Goal: Find specific page/section: Find specific page/section

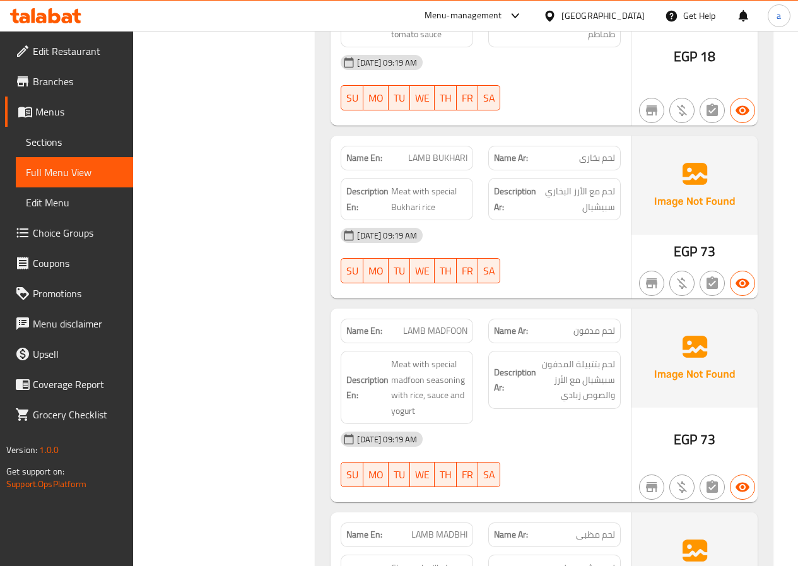
scroll to position [1576, 0]
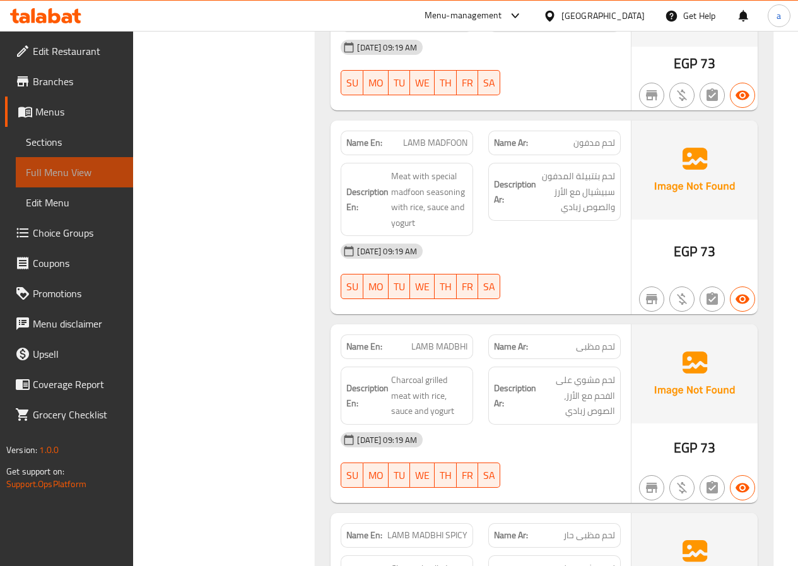
click at [50, 162] on link "Full Menu View" at bounding box center [74, 172] width 117 height 30
click at [69, 140] on span "Sections" at bounding box center [74, 141] width 97 height 15
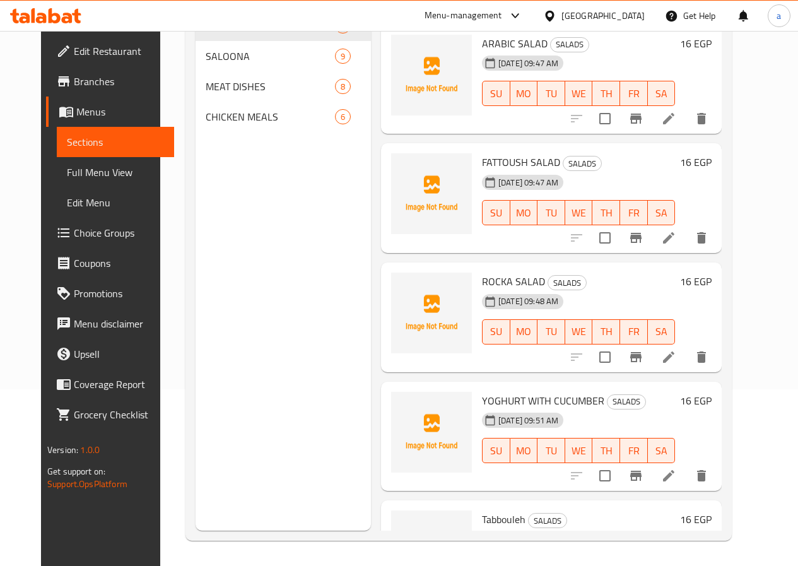
scroll to position [177, 0]
click at [79, 110] on span "Menus" at bounding box center [120, 111] width 88 height 15
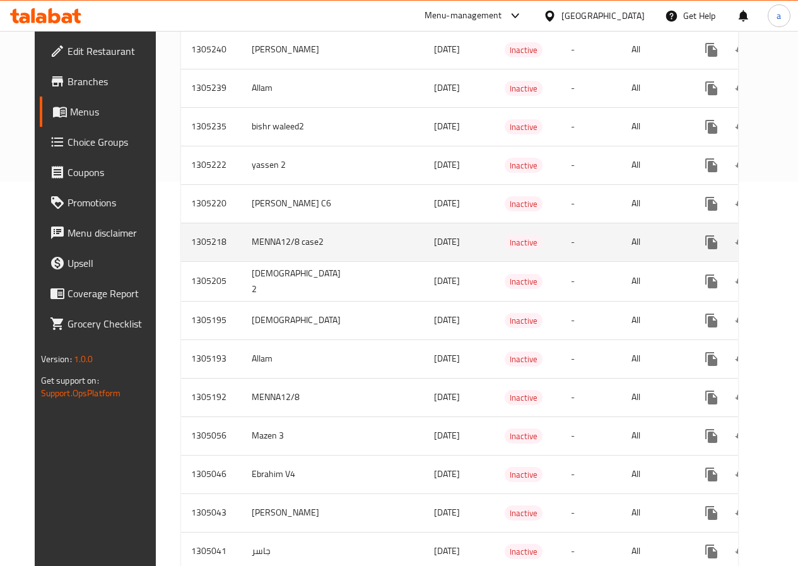
scroll to position [378, 0]
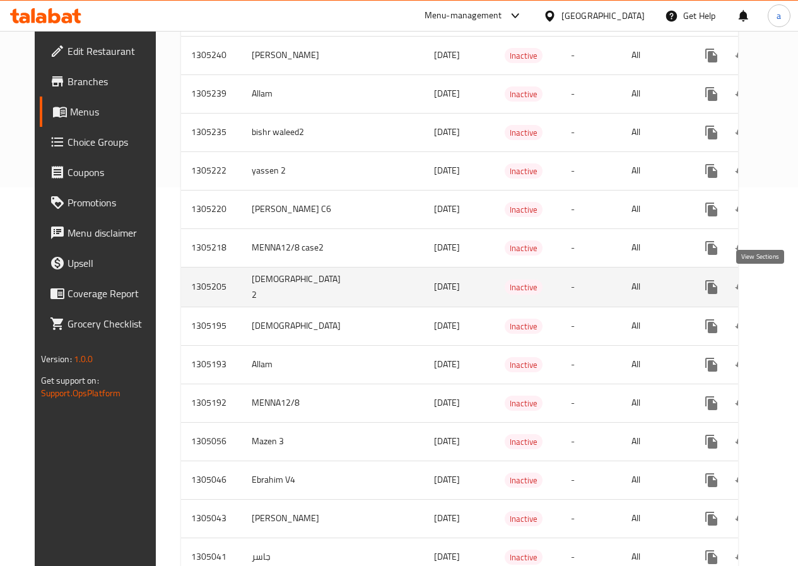
click at [795, 289] on icon "enhanced table" at bounding box center [802, 286] width 15 height 15
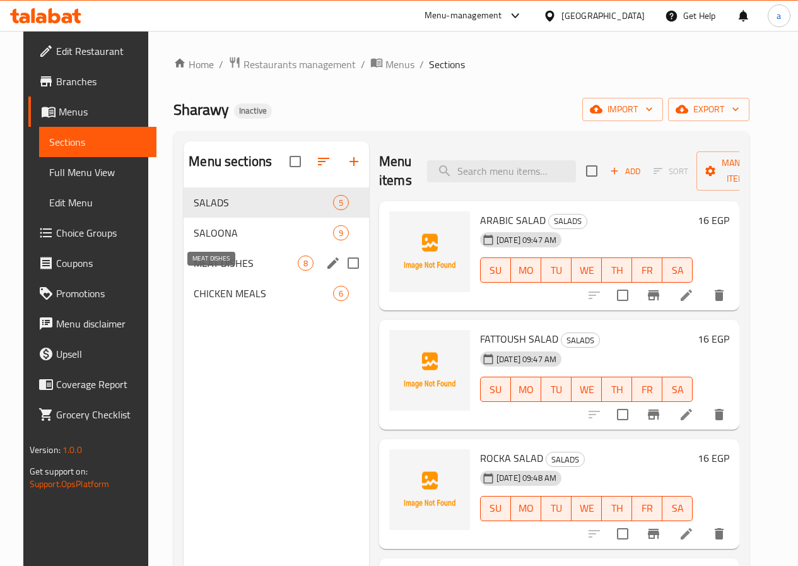
click at [200, 271] on span "MEAT DISHES" at bounding box center [246, 262] width 104 height 15
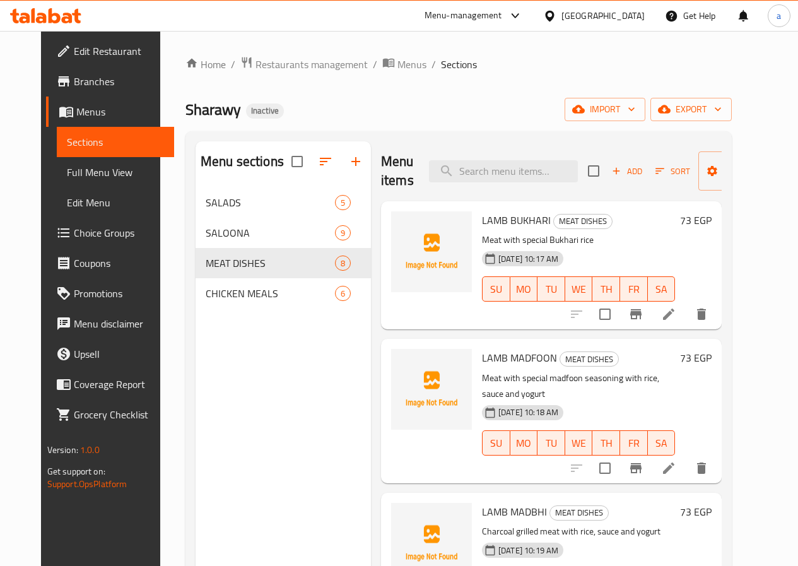
click at [67, 142] on span "Sections" at bounding box center [115, 141] width 97 height 15
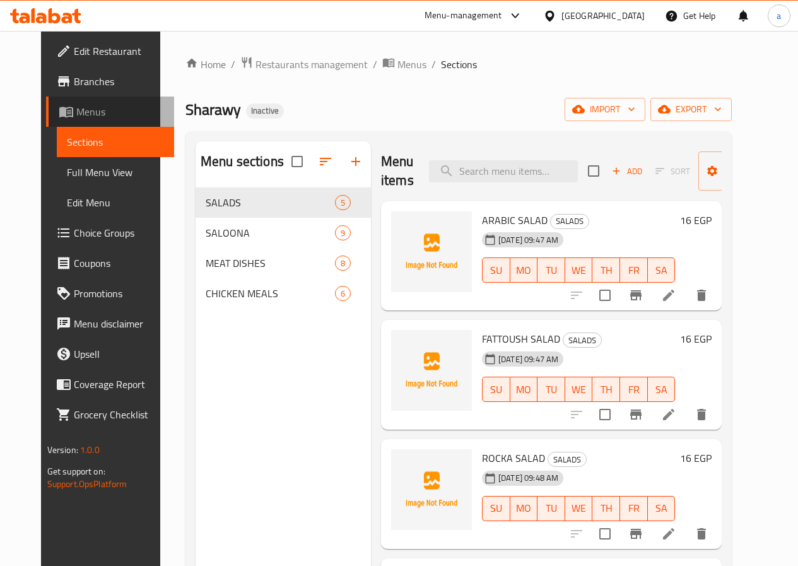
click at [76, 118] on span "Menus" at bounding box center [120, 111] width 88 height 15
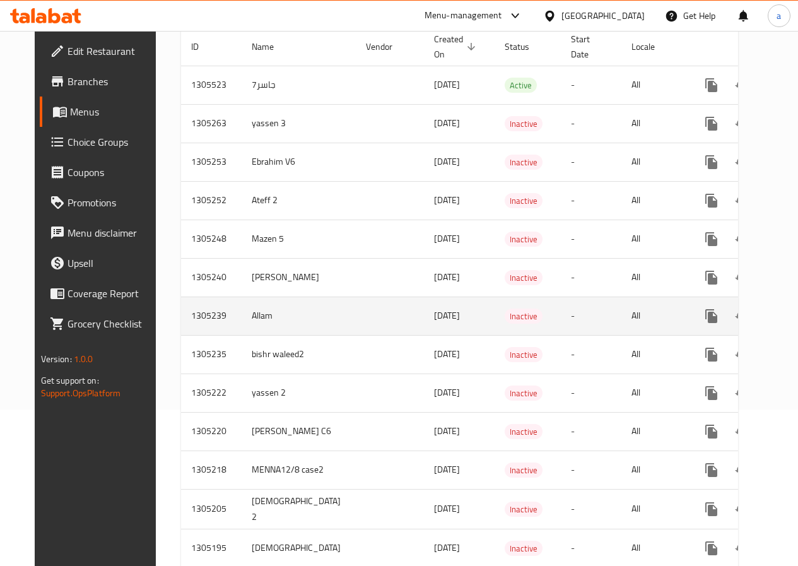
scroll to position [189, 0]
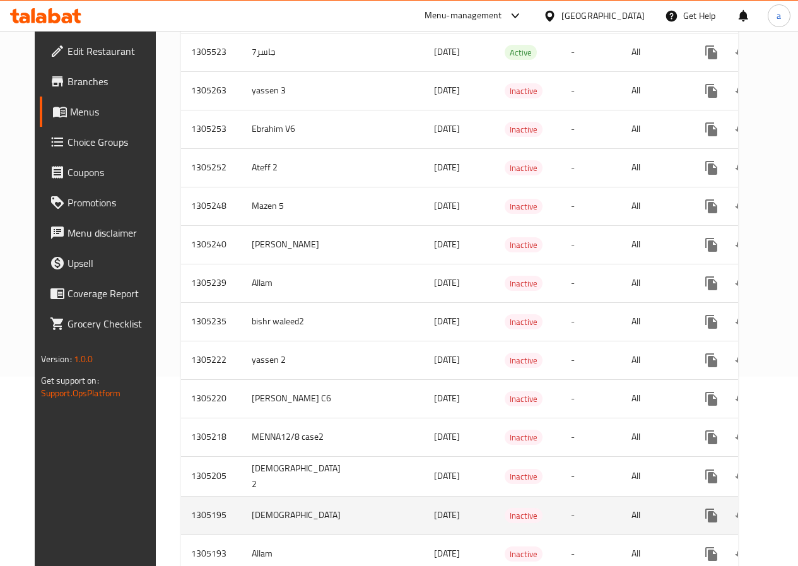
click at [795, 511] on icon "enhanced table" at bounding box center [802, 515] width 15 height 15
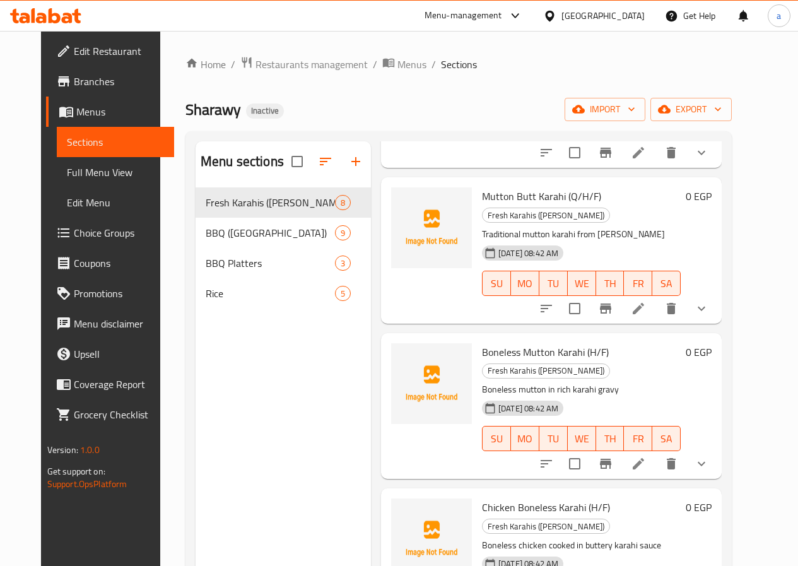
scroll to position [189, 0]
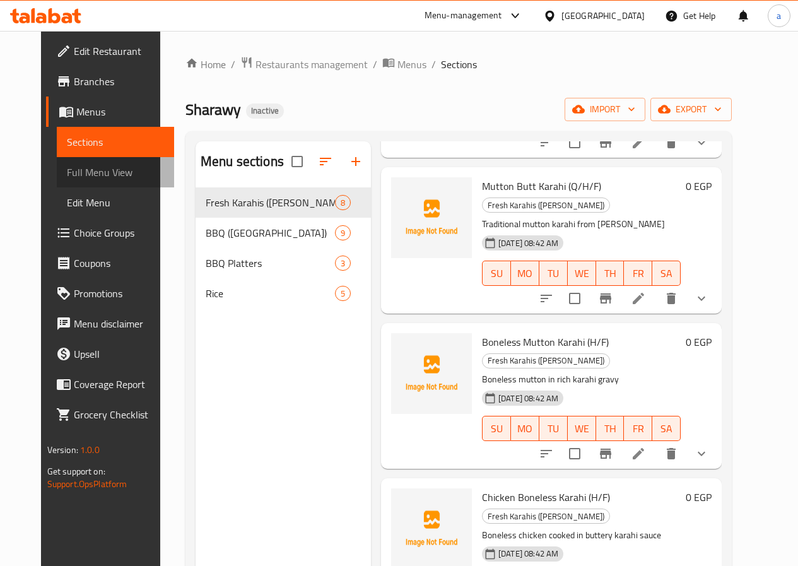
click at [67, 173] on span "Full Menu View" at bounding box center [115, 172] width 97 height 15
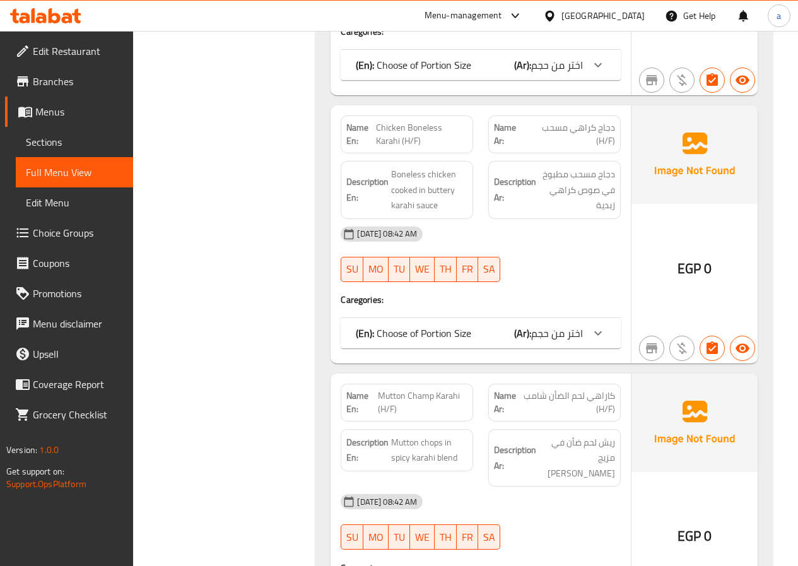
scroll to position [946, 0]
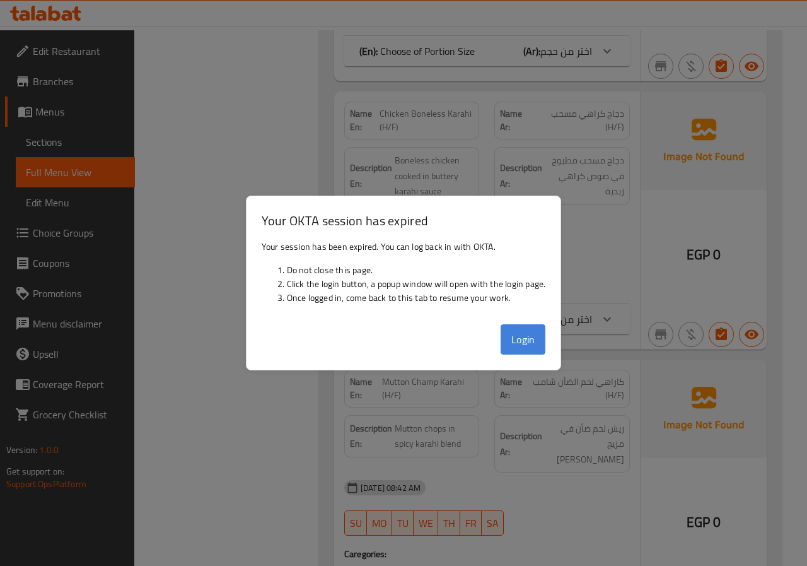
click at [515, 331] on button "Login" at bounding box center [523, 339] width 45 height 30
